Goal: Register for event/course

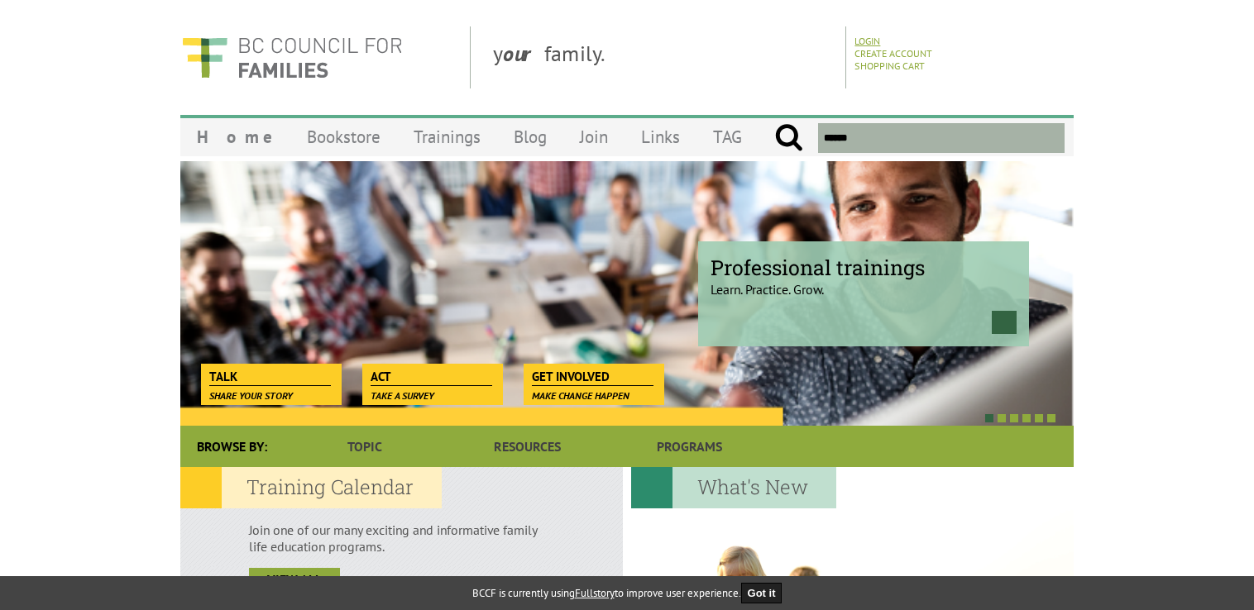
click at [861, 41] on link "Login" at bounding box center [867, 41] width 26 height 12
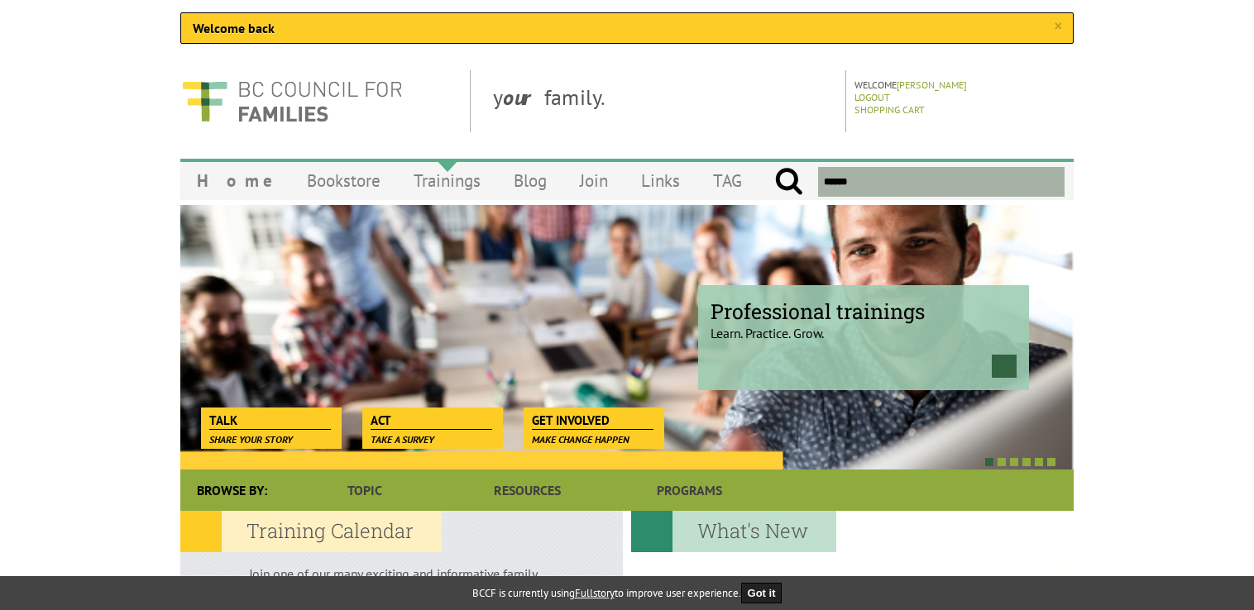
click at [433, 184] on link "Trainings" at bounding box center [447, 180] width 100 height 39
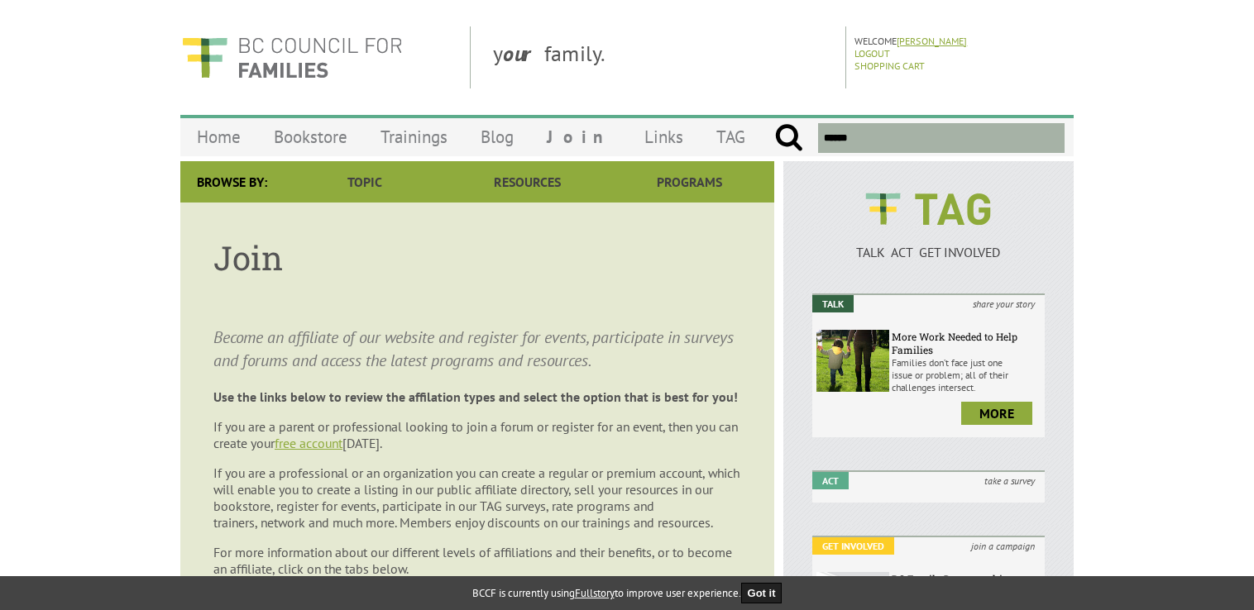
click at [933, 36] on link "Teanna Perry" at bounding box center [931, 41] width 70 height 12
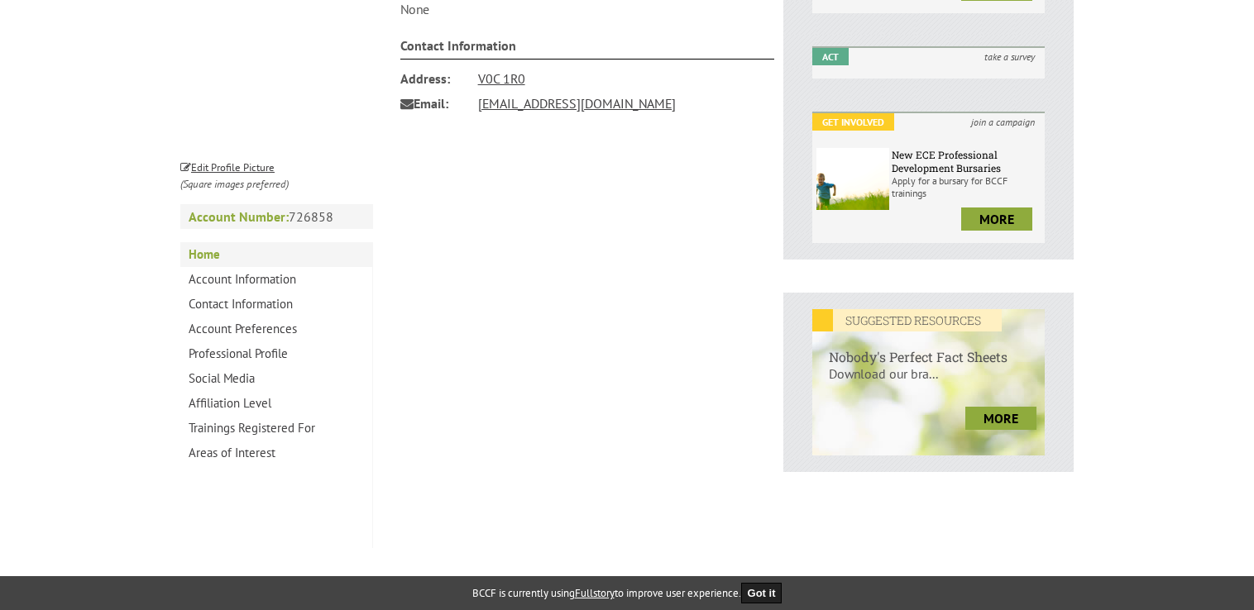
scroll to position [425, 0]
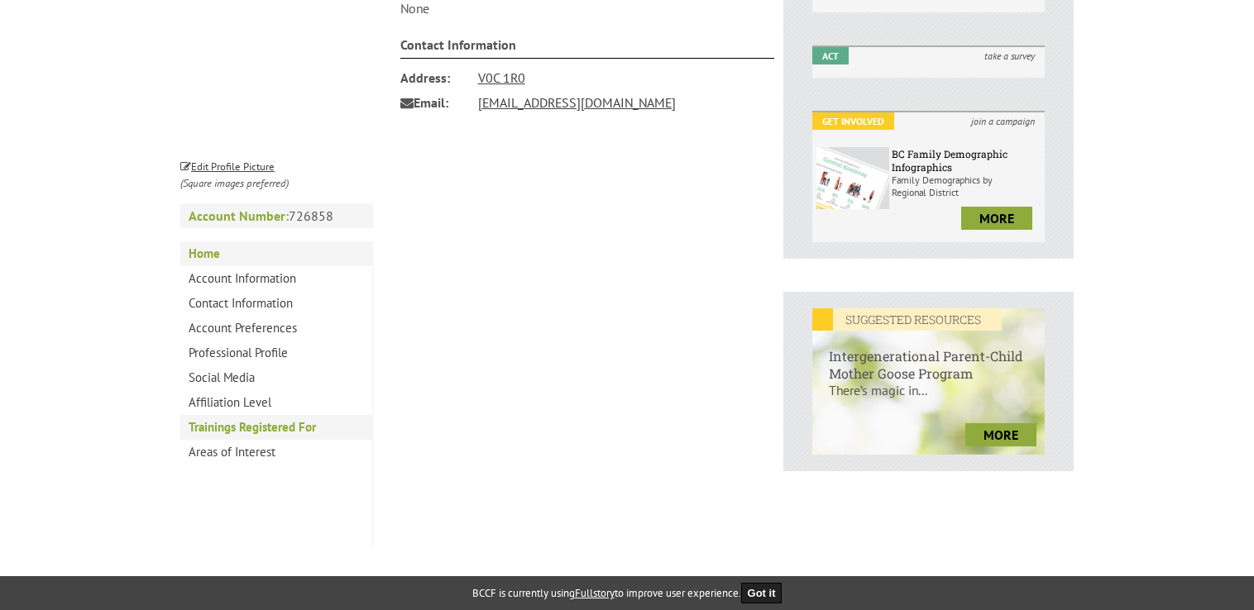
click at [271, 427] on link "Trainings Registered For" at bounding box center [276, 427] width 192 height 25
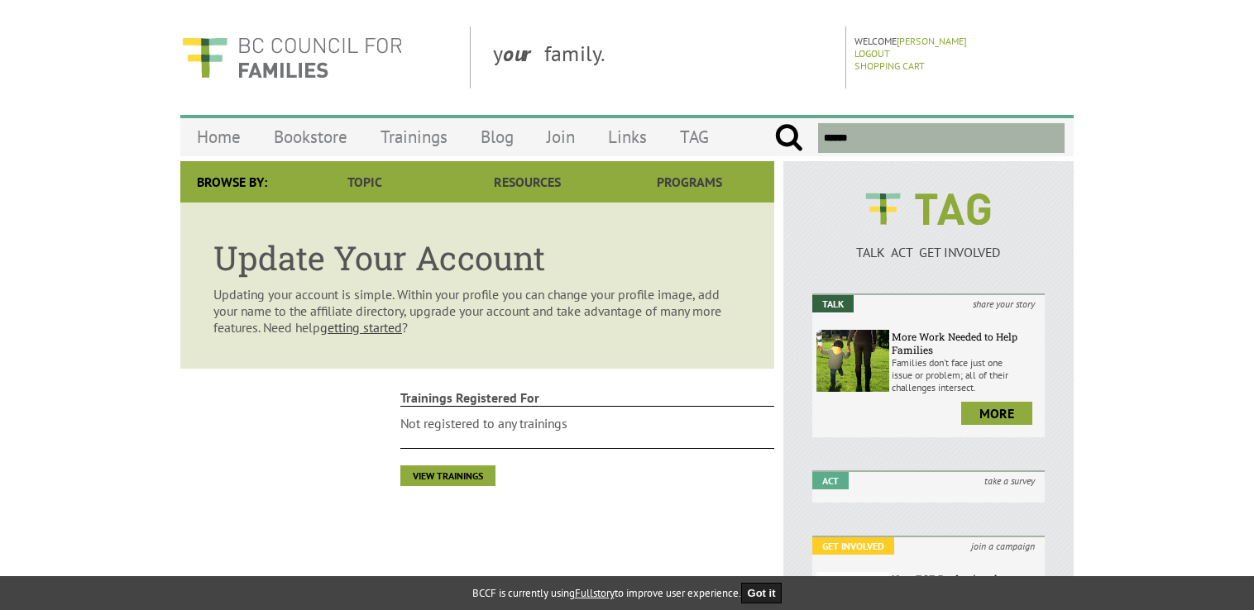
click at [460, 426] on li "Not registered to any trainings" at bounding box center [587, 432] width 375 height 34
click at [456, 477] on link "View Trainings" at bounding box center [447, 476] width 95 height 21
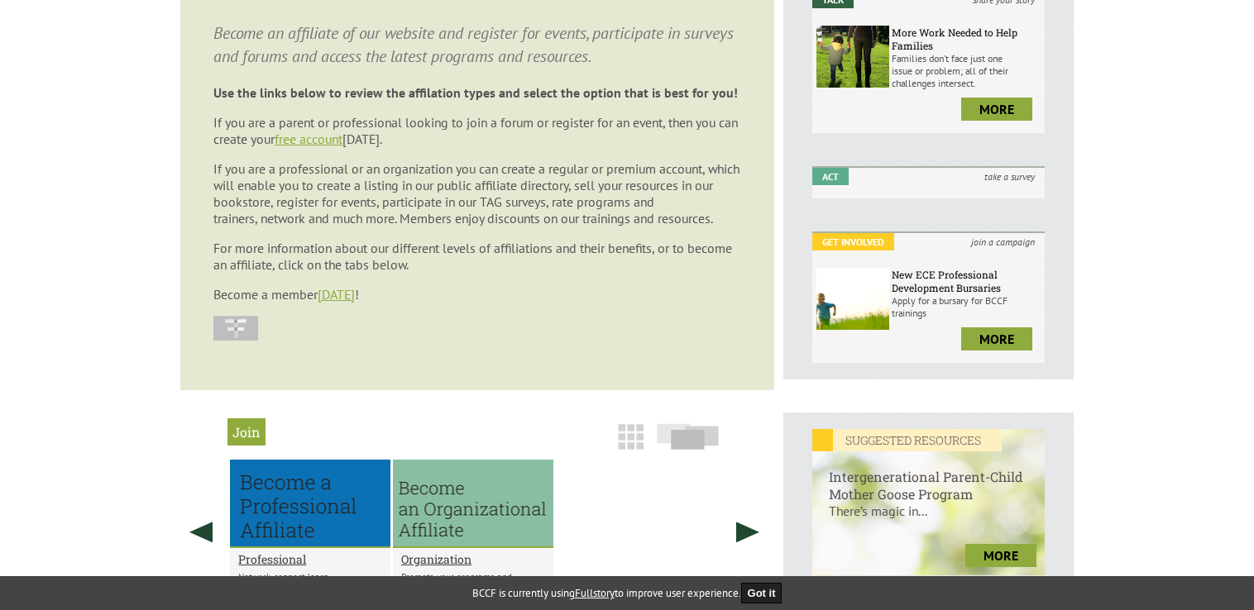
scroll to position [304, 0]
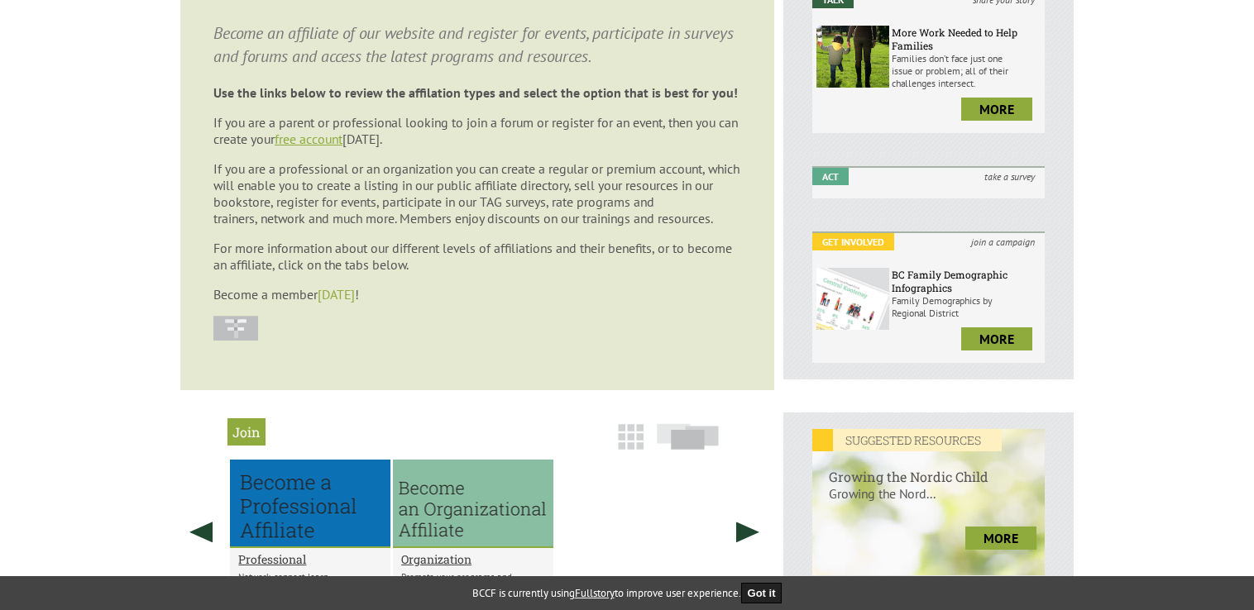
click at [341, 302] on link "today" at bounding box center [336, 294] width 37 height 17
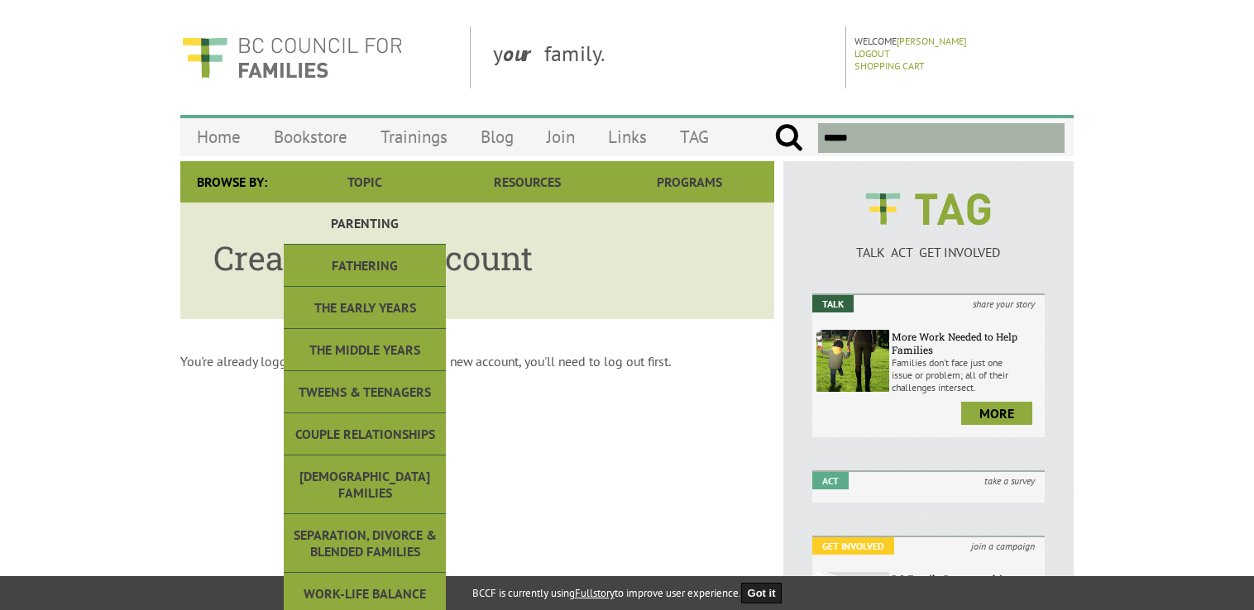
click at [361, 233] on link "Parenting" at bounding box center [365, 224] width 162 height 42
